Goal: Navigation & Orientation: Understand site structure

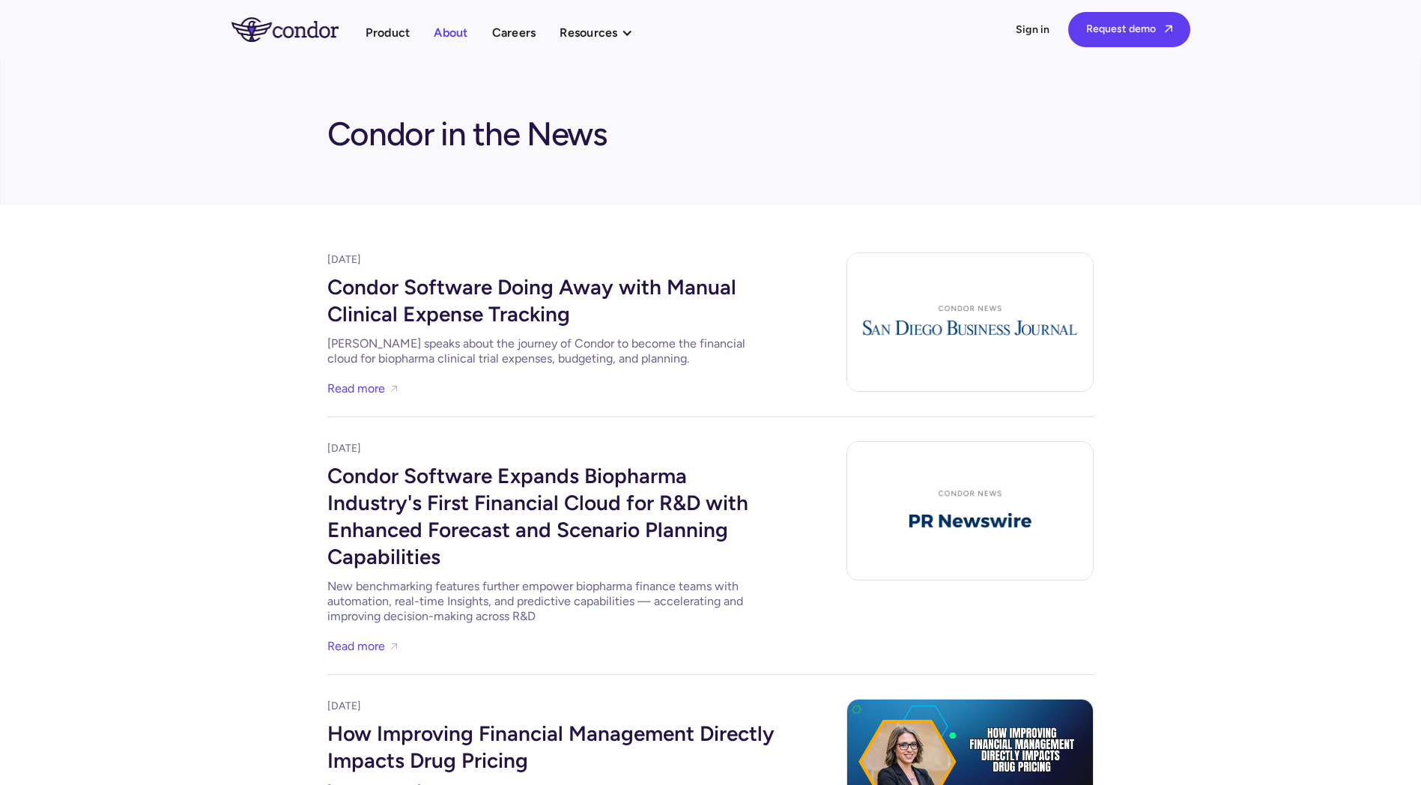
click at [457, 41] on link "About" at bounding box center [451, 32] width 34 height 20
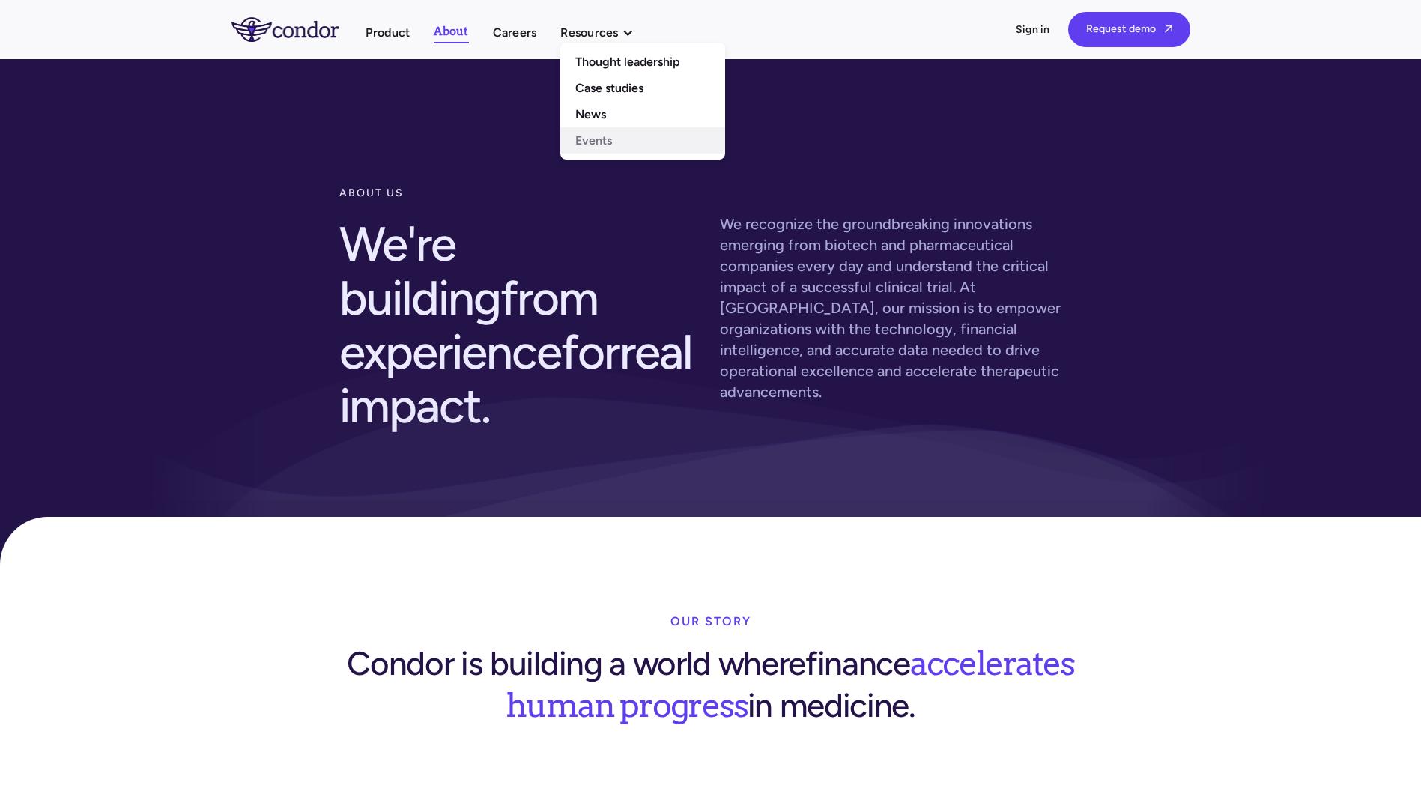
click at [590, 137] on link "Events" at bounding box center [642, 140] width 165 height 26
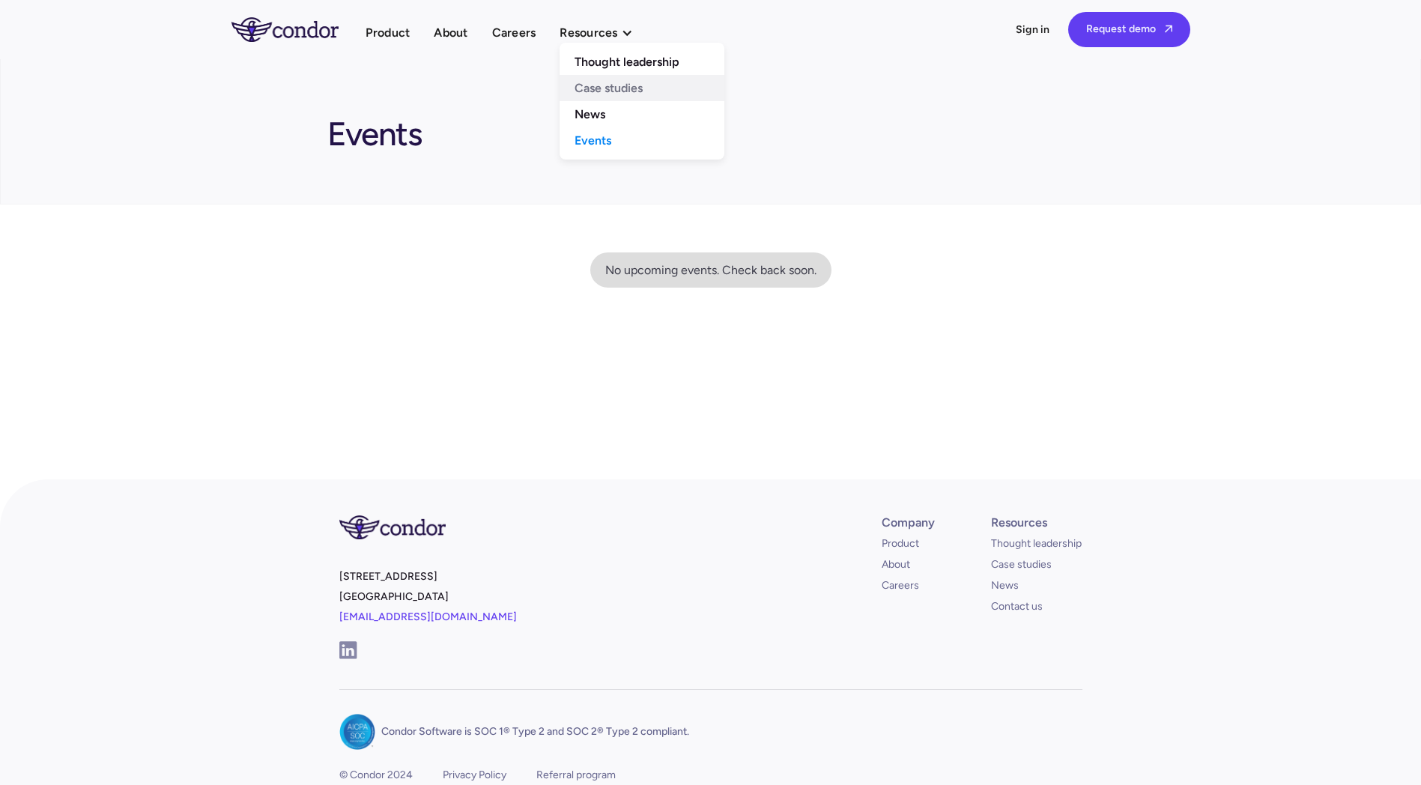
click at [613, 93] on link "Case studies" at bounding box center [642, 88] width 165 height 26
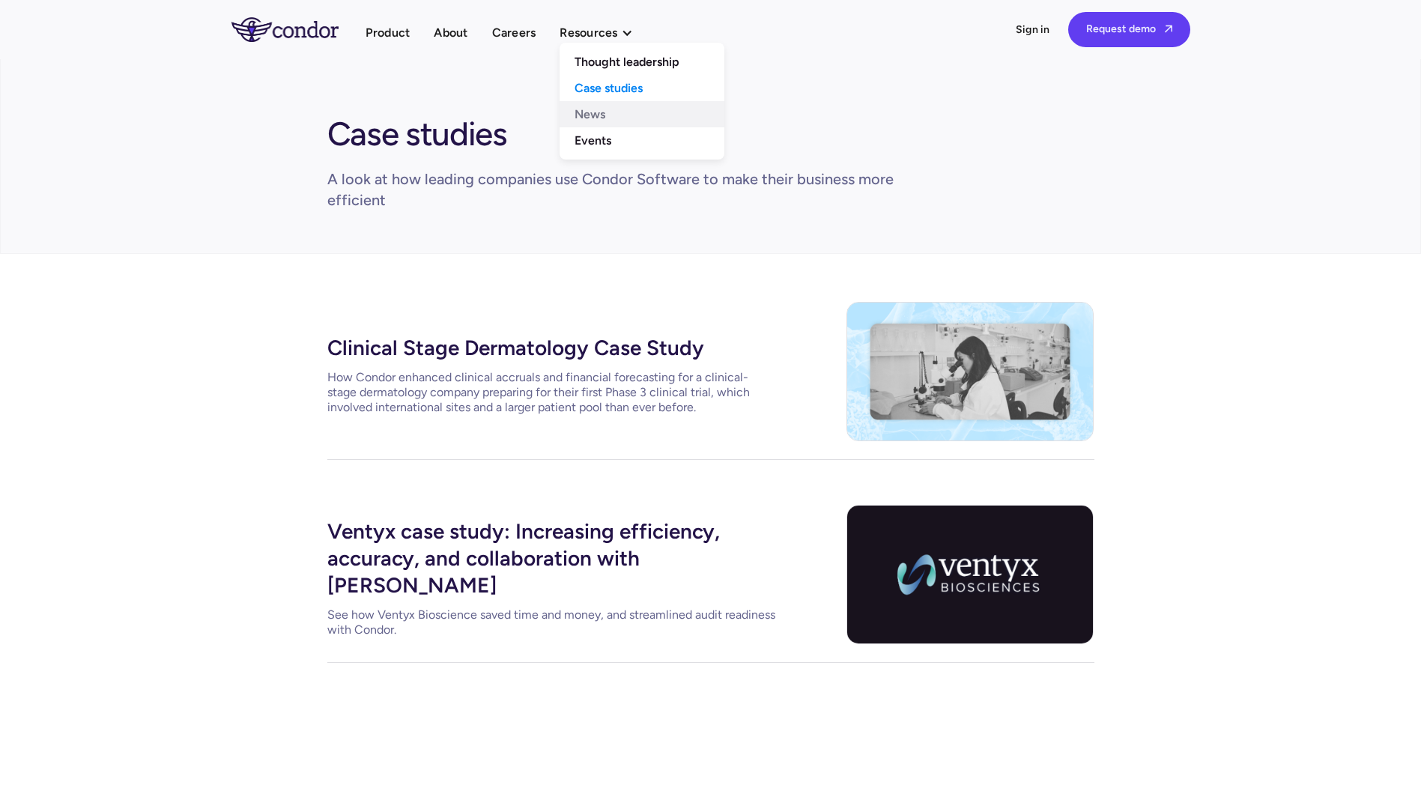
click at [585, 109] on link "News" at bounding box center [642, 114] width 165 height 26
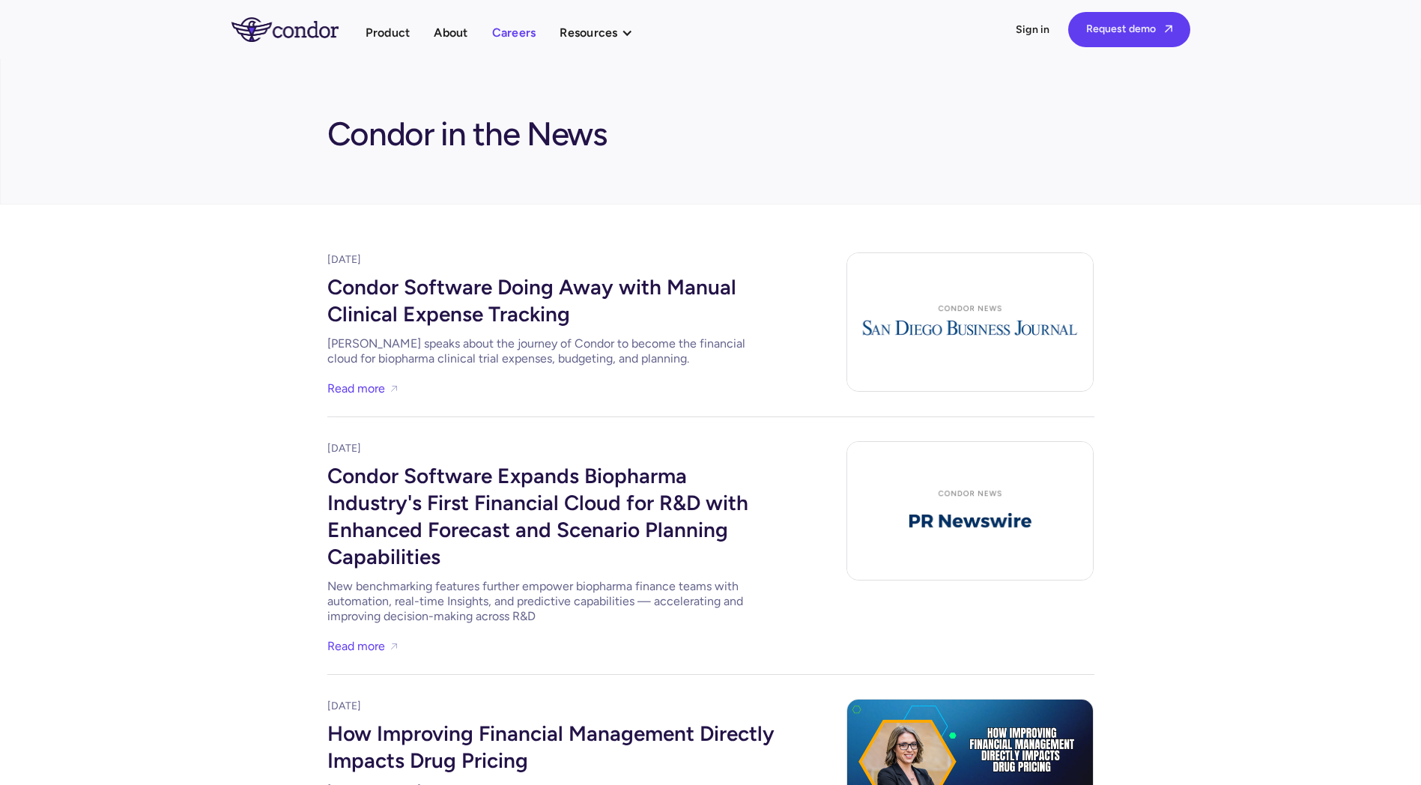
click at [510, 37] on link "Careers" at bounding box center [514, 32] width 44 height 20
